Goal: Task Accomplishment & Management: Use online tool/utility

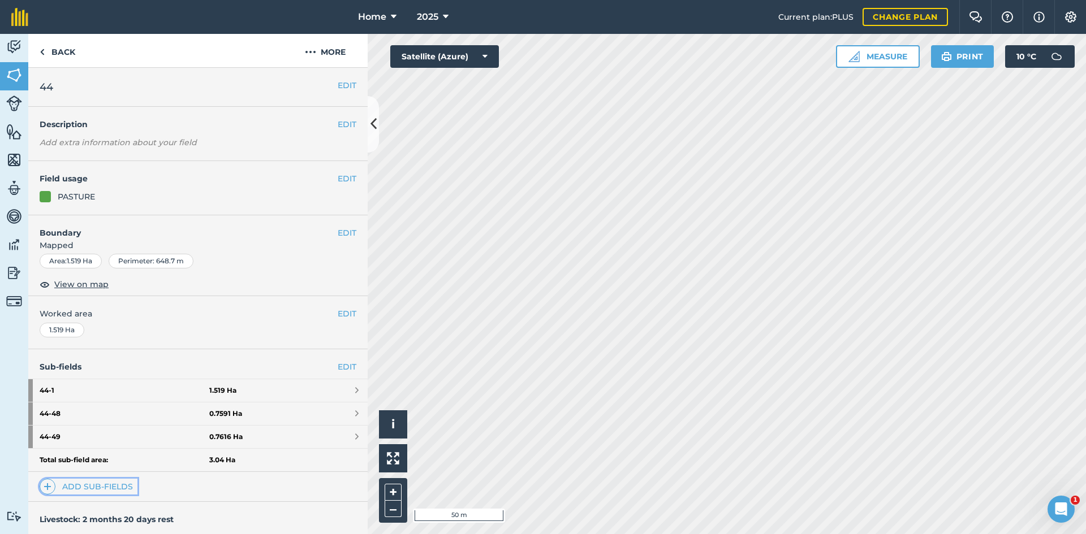
click at [92, 492] on link "Add sub-fields" at bounding box center [89, 487] width 98 height 16
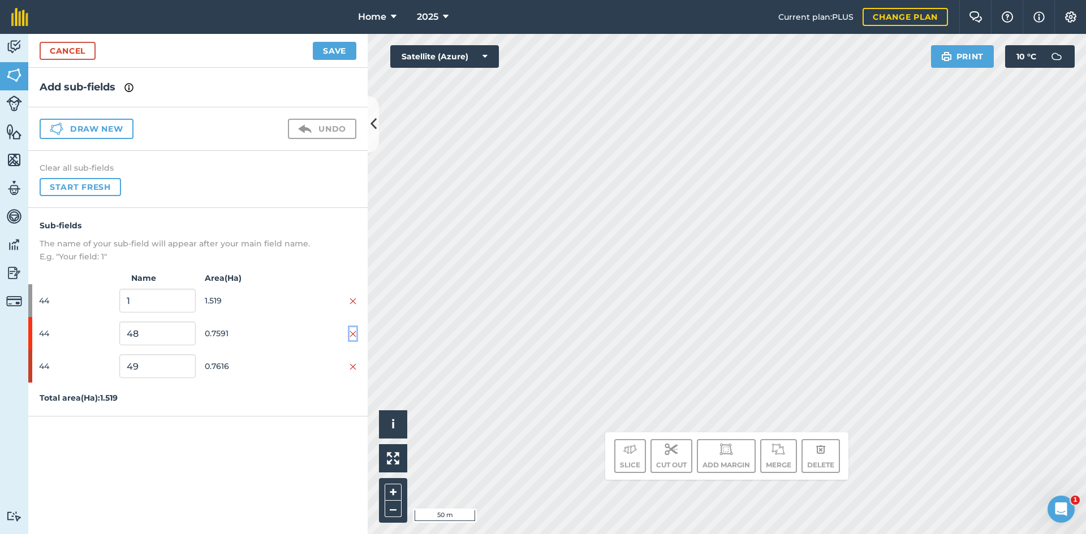
click at [353, 334] on img at bounding box center [353, 334] width 7 height 9
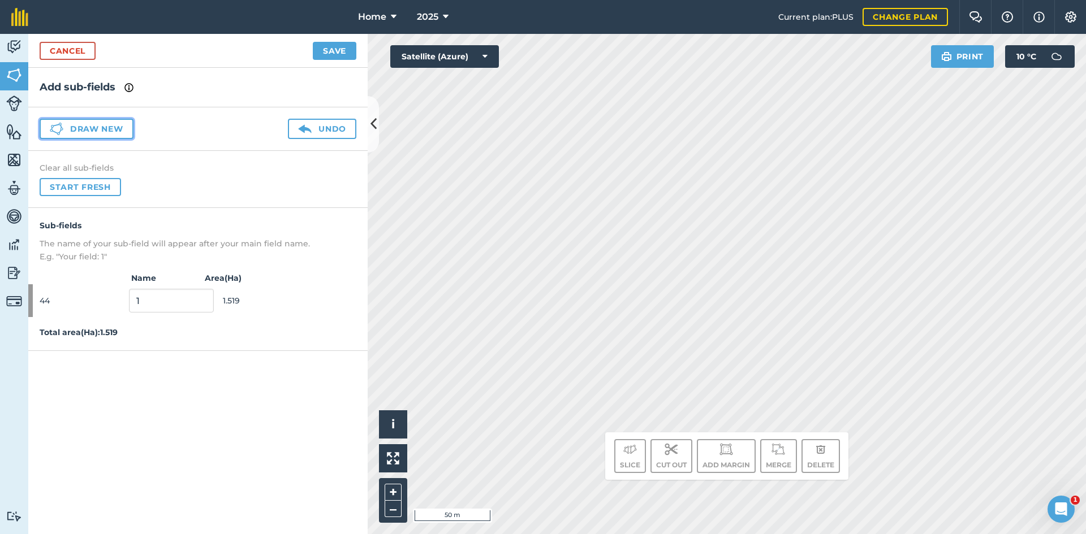
click at [81, 120] on button "Draw new" at bounding box center [87, 129] width 94 height 20
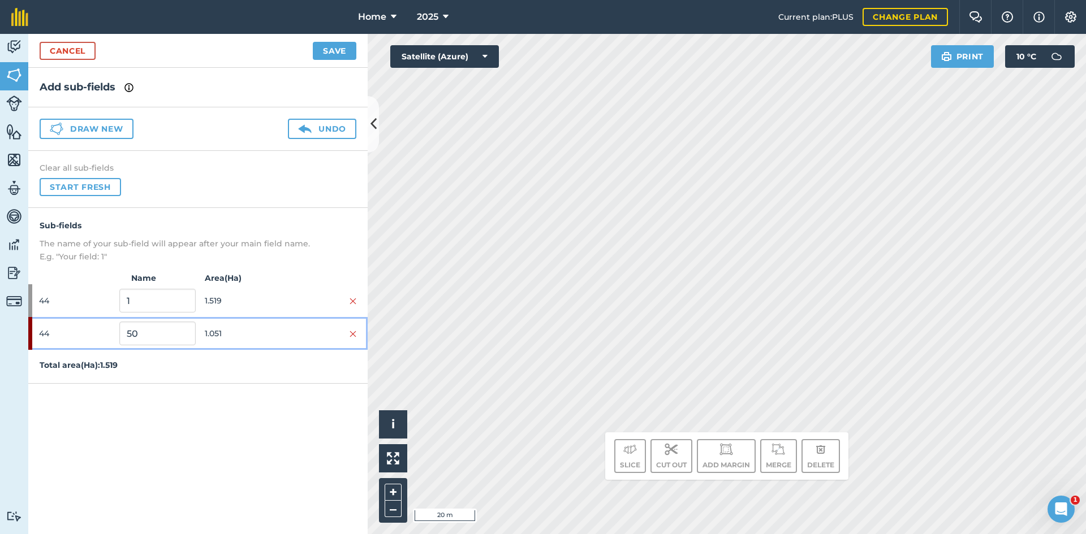
click at [225, 341] on span "1.051" at bounding box center [243, 333] width 76 height 21
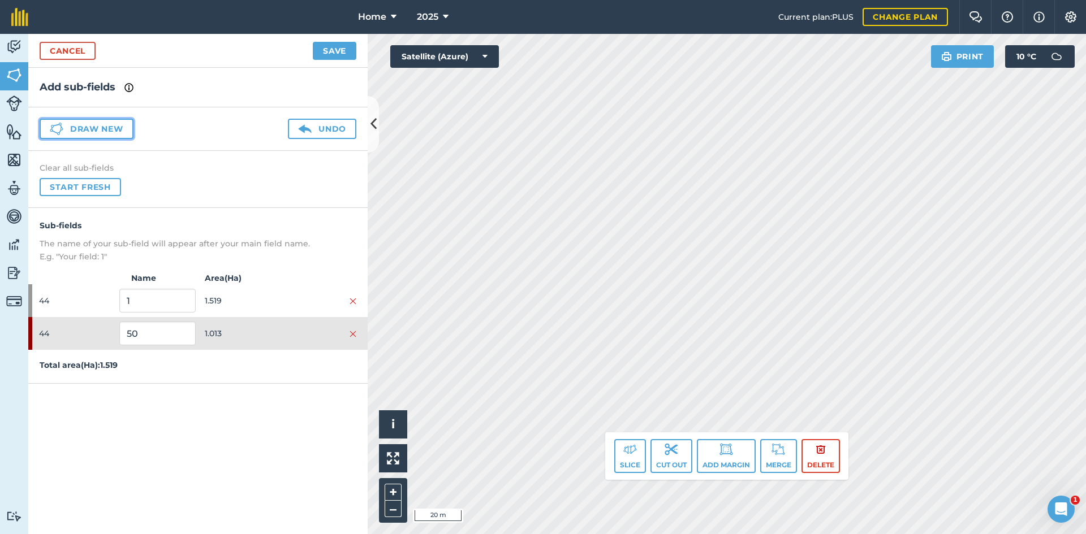
click at [92, 130] on button "Draw new" at bounding box center [87, 129] width 94 height 20
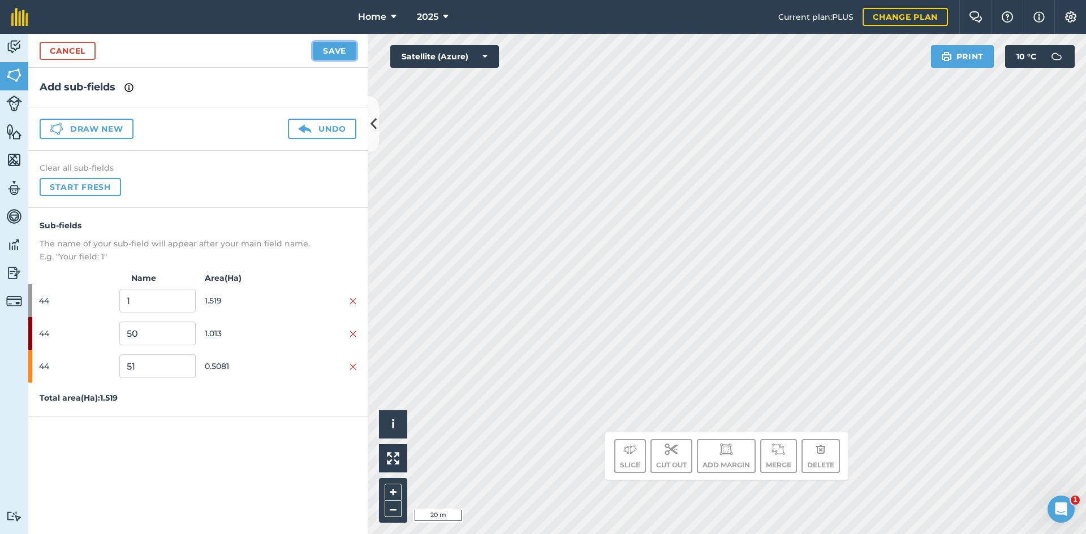
click at [346, 51] on button "Save" at bounding box center [335, 51] width 44 height 18
